Goal: Check status

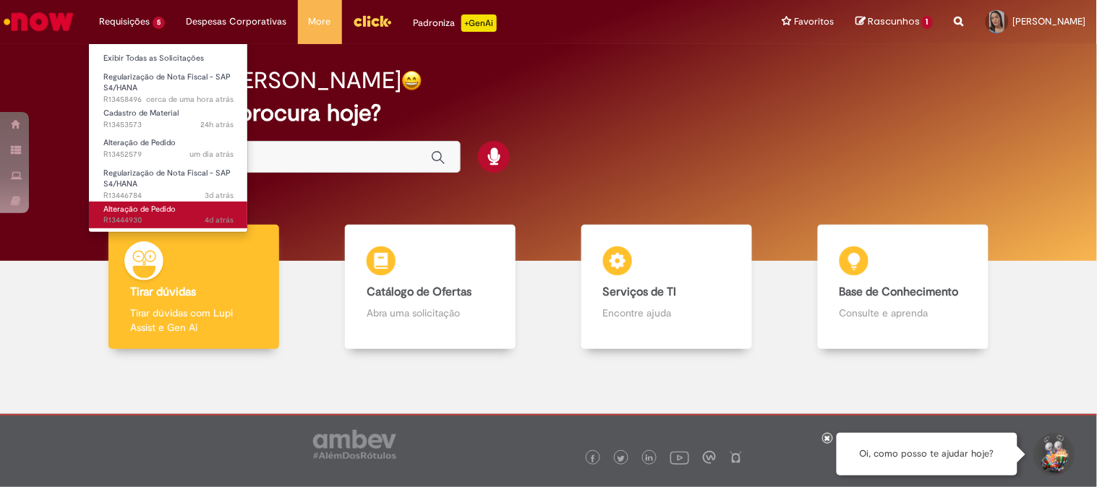
click at [146, 212] on span "Alteração de Pedido" at bounding box center [139, 209] width 72 height 11
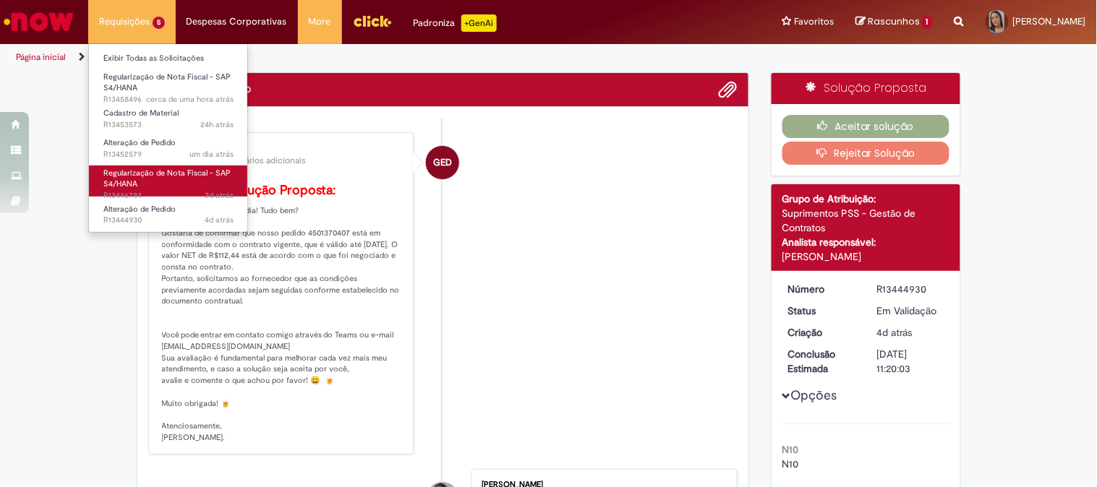
click at [137, 190] on span "3d atrás 3 dias atrás R13446784" at bounding box center [168, 196] width 130 height 12
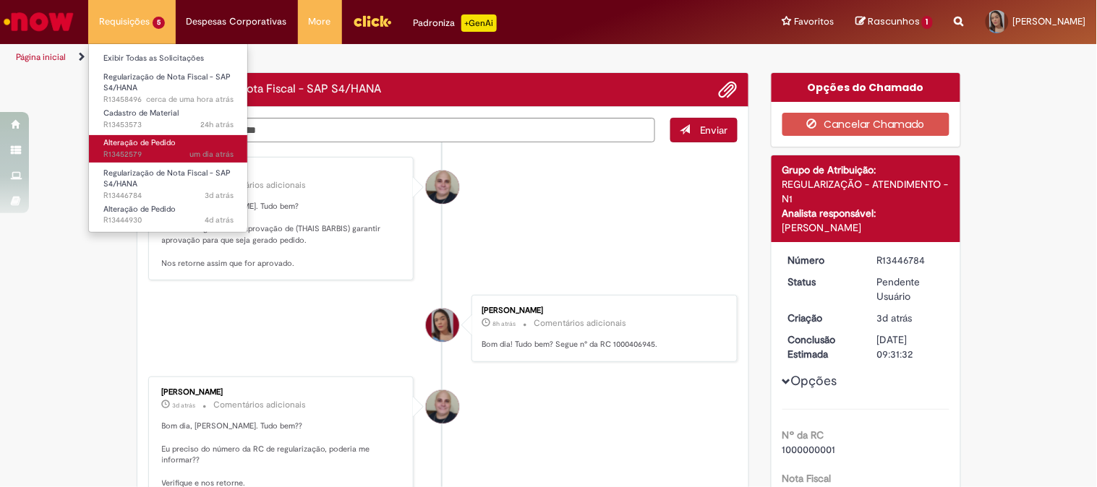
click at [118, 157] on span "um dia atrás um dia atrás R13452579" at bounding box center [168, 155] width 130 height 12
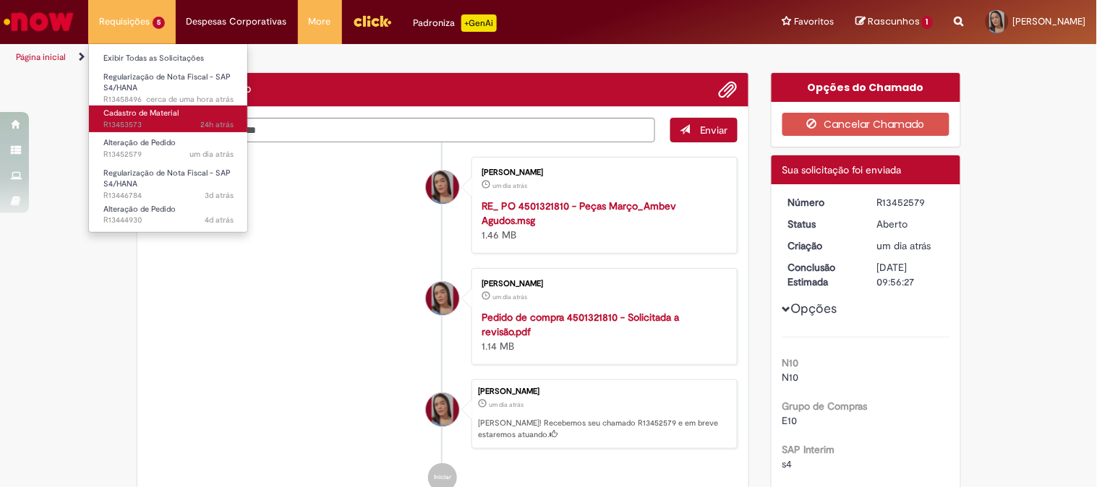
click at [171, 117] on span "Cadastro de Material" at bounding box center [140, 113] width 75 height 11
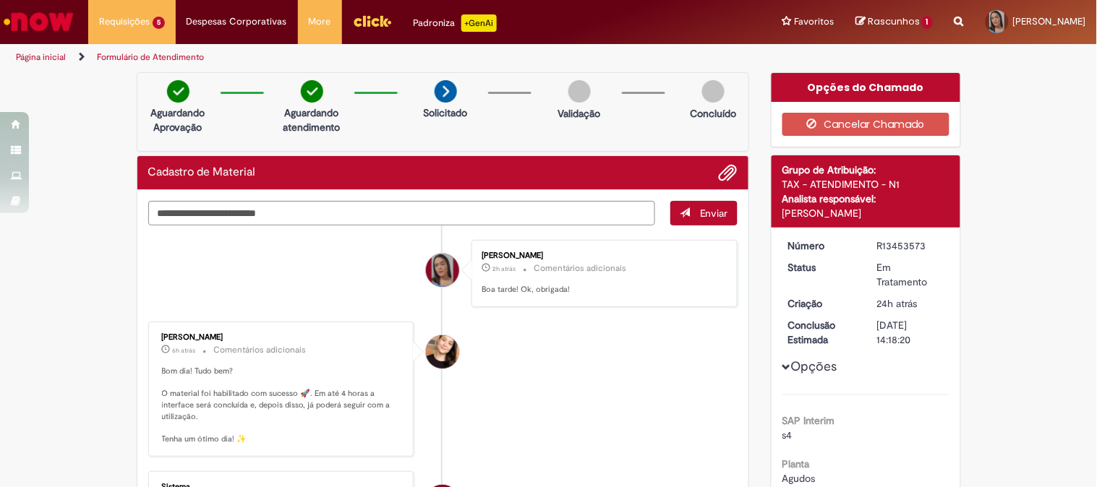
click at [374, 18] on img "Menu Cabeçalho" at bounding box center [372, 21] width 39 height 22
